Goal: Transaction & Acquisition: Purchase product/service

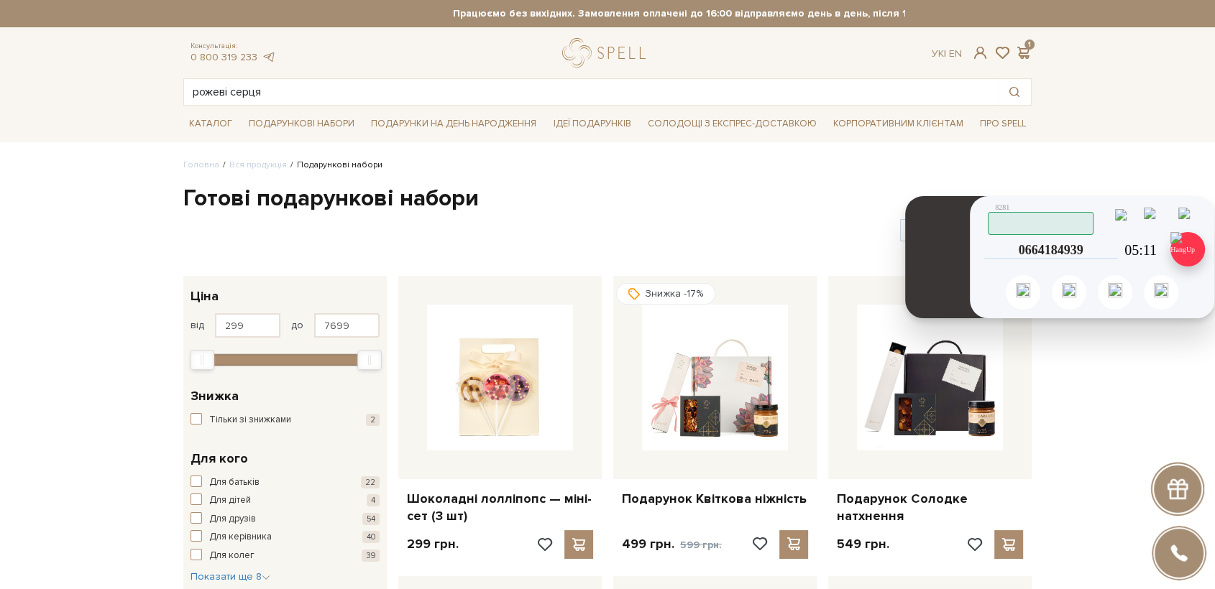
click at [1197, 247] on img at bounding box center [1187, 249] width 35 height 35
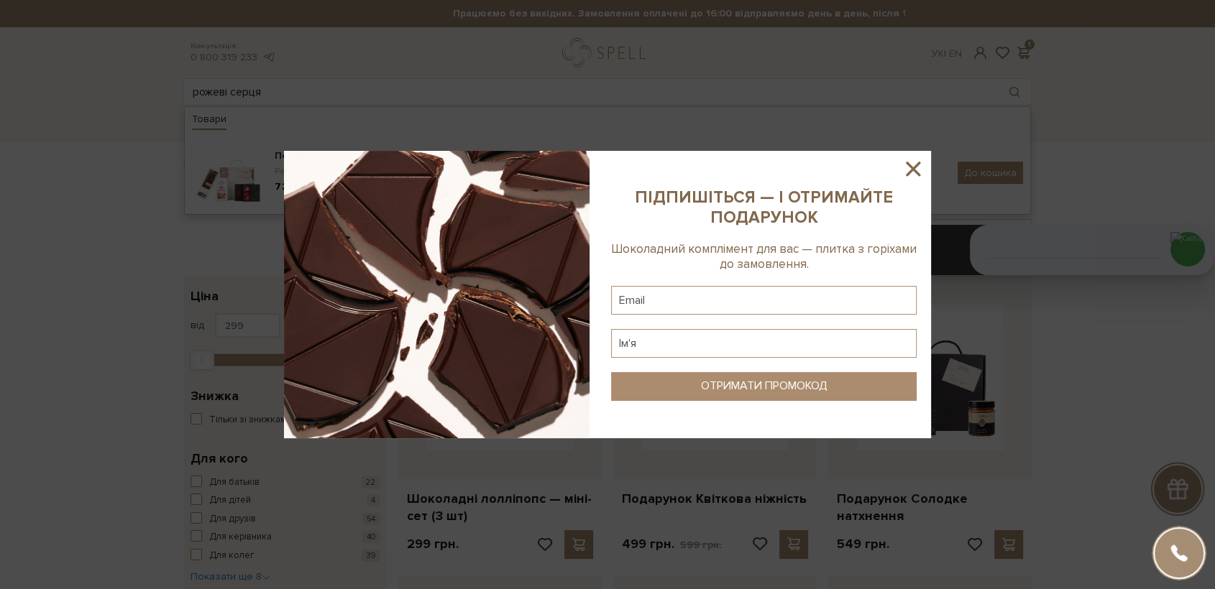
click at [923, 162] on icon at bounding box center [913, 169] width 24 height 24
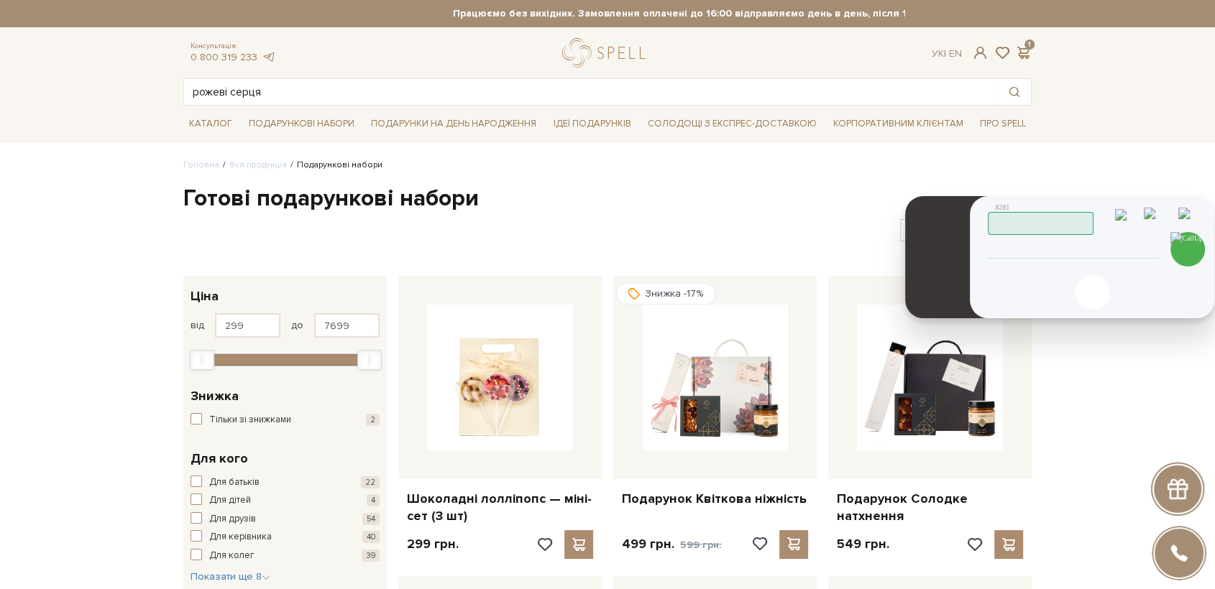
click at [1052, 254] on input "tel" at bounding box center [1073, 250] width 147 height 17
type input "[PHONE_NUMBER]"
click at [1185, 254] on img at bounding box center [1187, 249] width 35 height 35
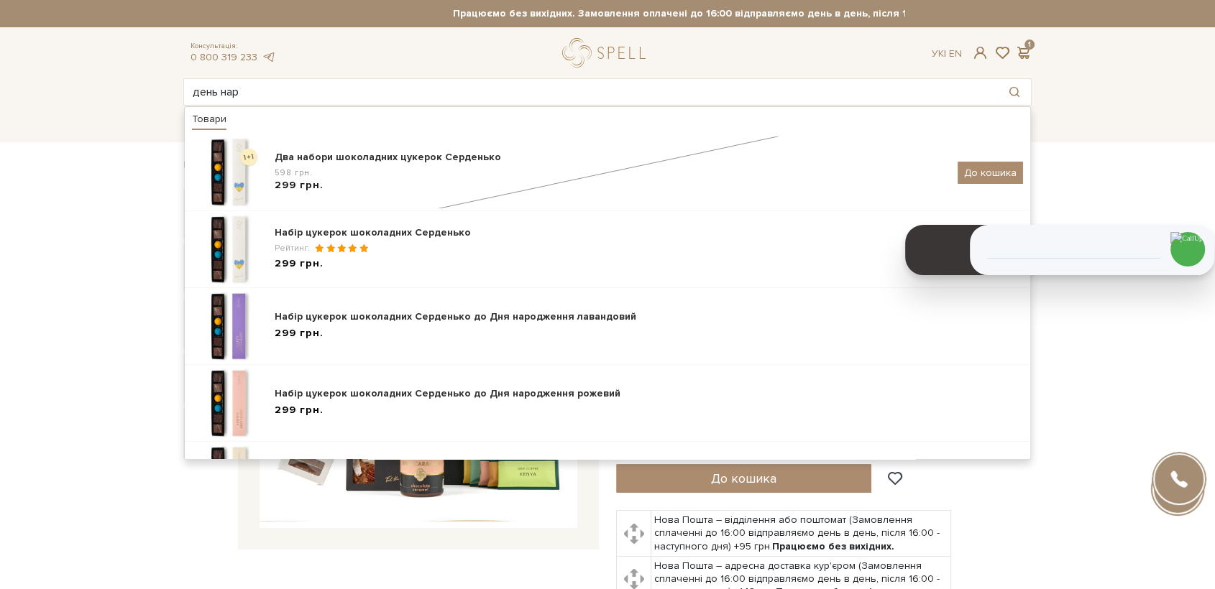
type input "день наро"
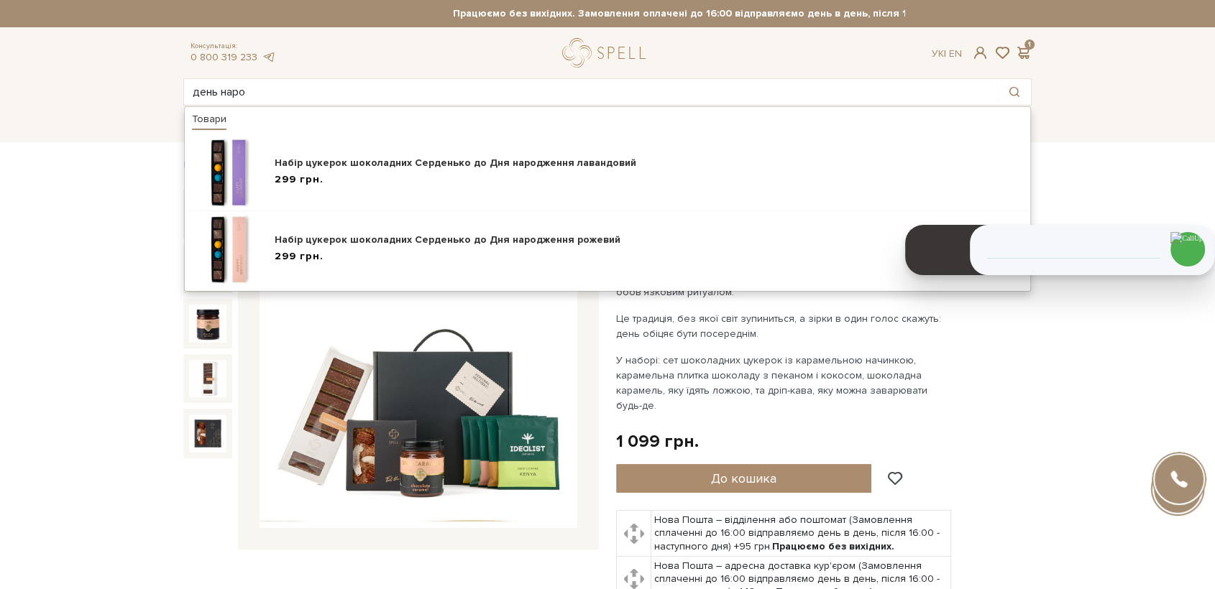
drag, startPoint x: 264, startPoint y: 87, endPoint x: 106, endPoint y: 55, distance: 160.6
click at [106, 55] on header "Працюємо без вихідних. Замовлення оплачені до 16:00 відправляємо день в день, п…" at bounding box center [607, 53] width 1215 height 106
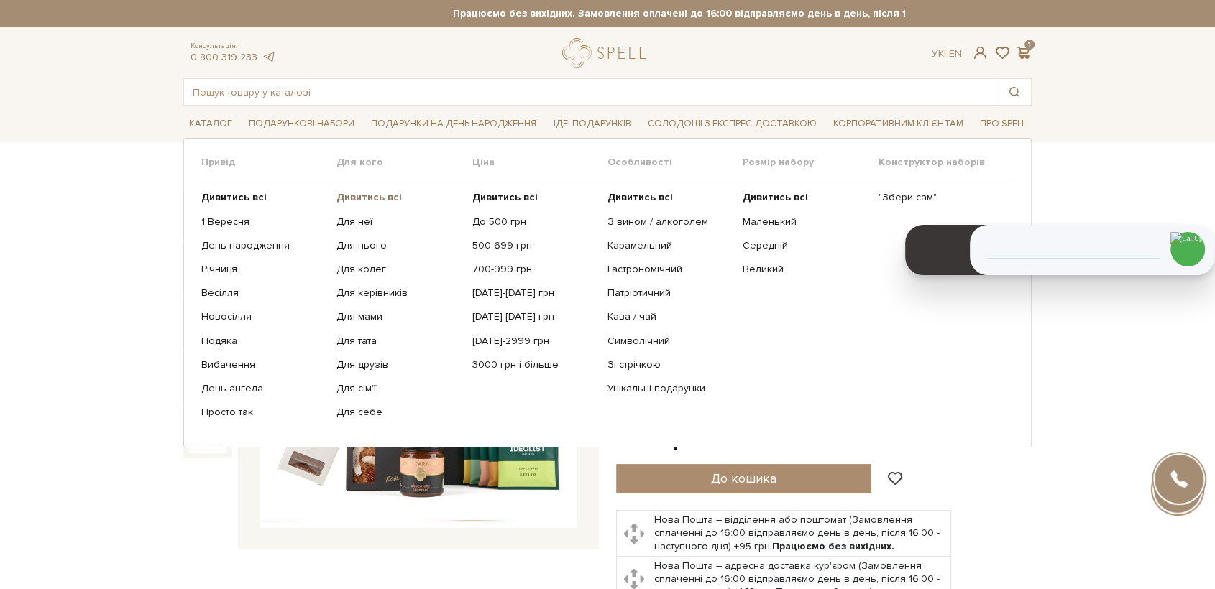
click at [397, 196] on b "Дивитись всі" at bounding box center [368, 197] width 65 height 12
